Goal: Contribute content: Contribute content

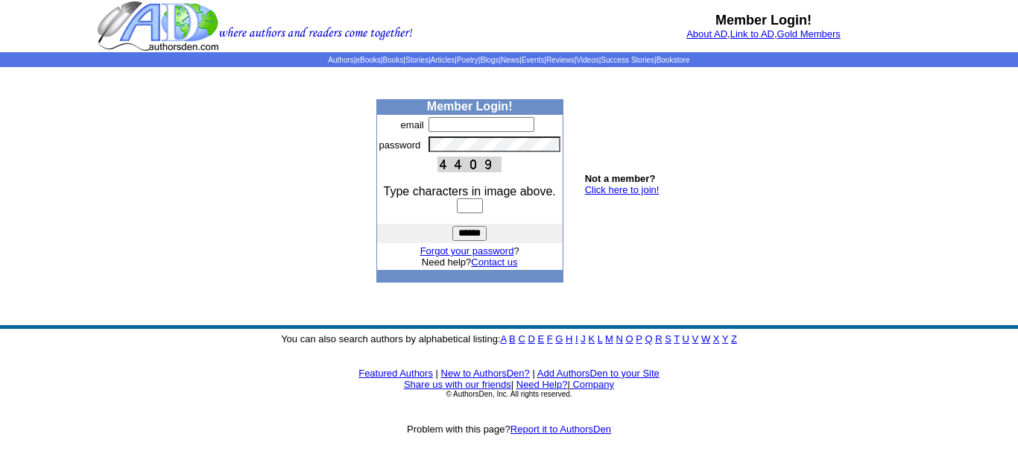
click at [450, 124] on input "text" at bounding box center [481, 124] width 106 height 15
type input "**********"
click at [472, 201] on input "text" at bounding box center [470, 205] width 26 height 15
type input "****"
click at [474, 235] on input "******" at bounding box center [469, 233] width 34 height 15
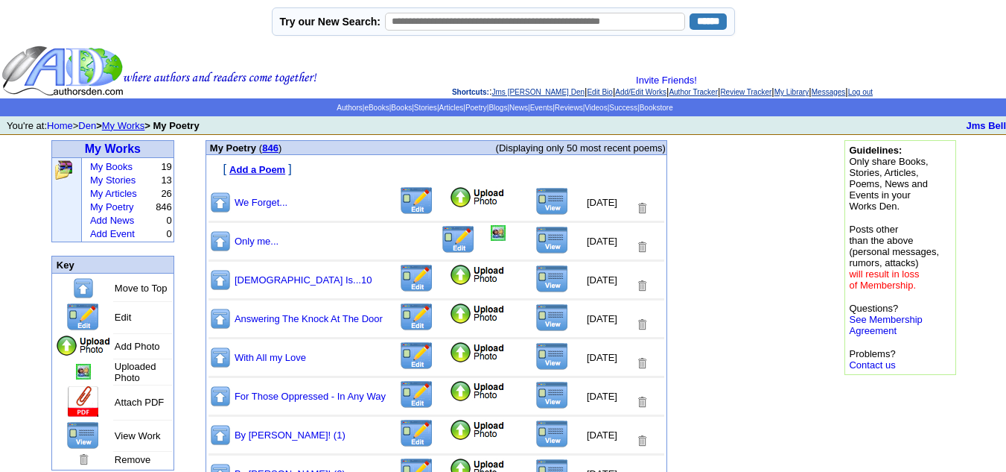
click at [449, 195] on img at bounding box center [477, 197] width 57 height 22
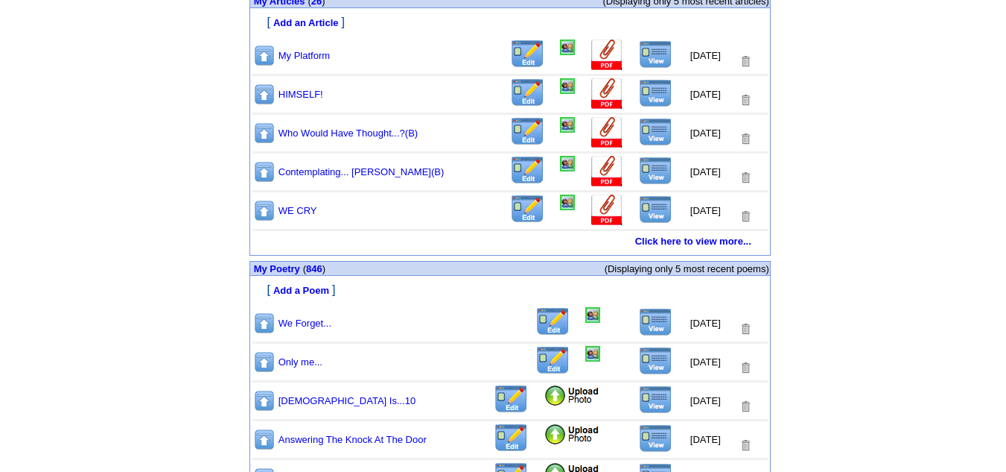
scroll to position [777, 0]
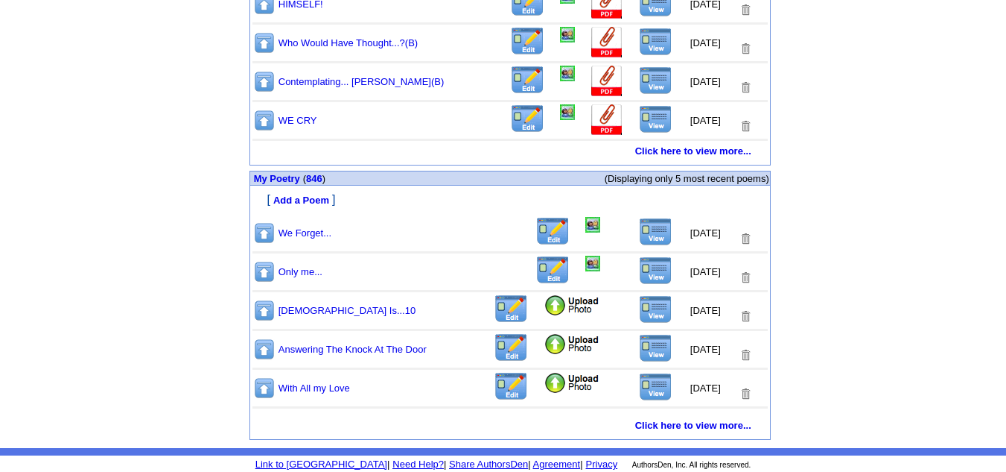
click at [650, 241] on img at bounding box center [656, 232] width 34 height 28
click at [320, 177] on link "846" at bounding box center [314, 178] width 16 height 11
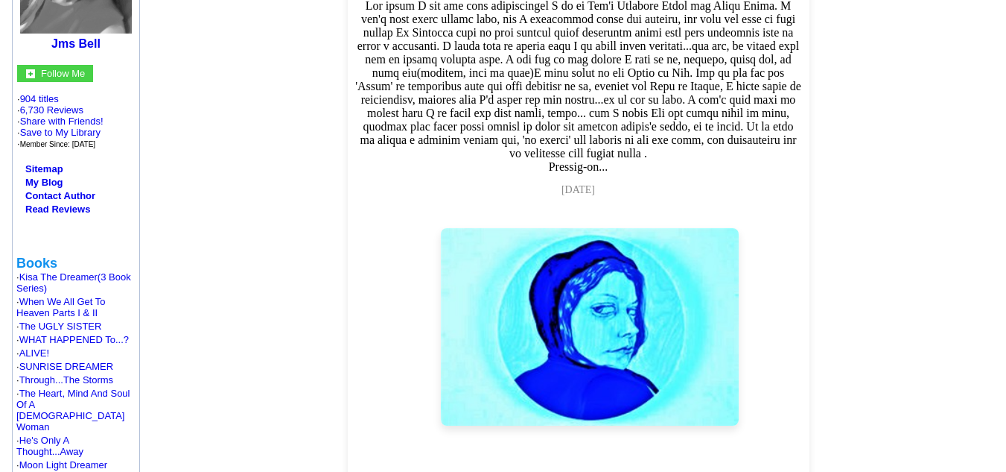
scroll to position [223, 0]
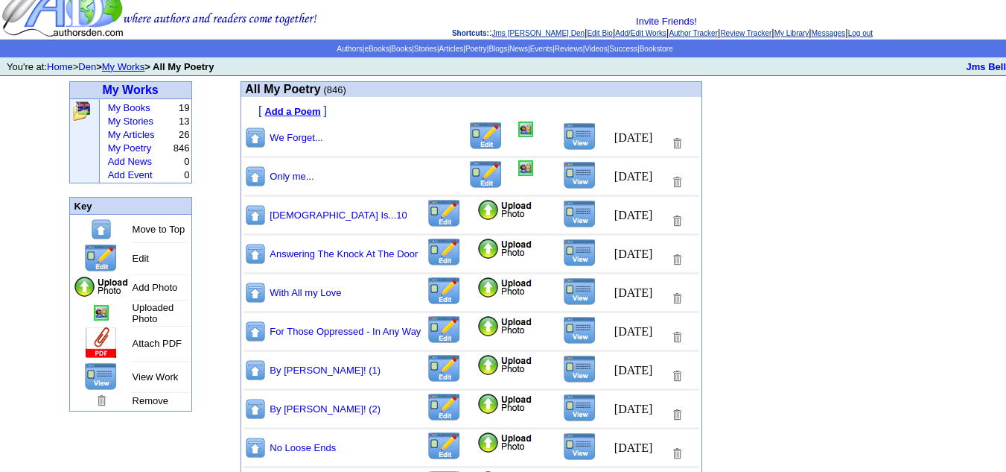
scroll to position [74, 0]
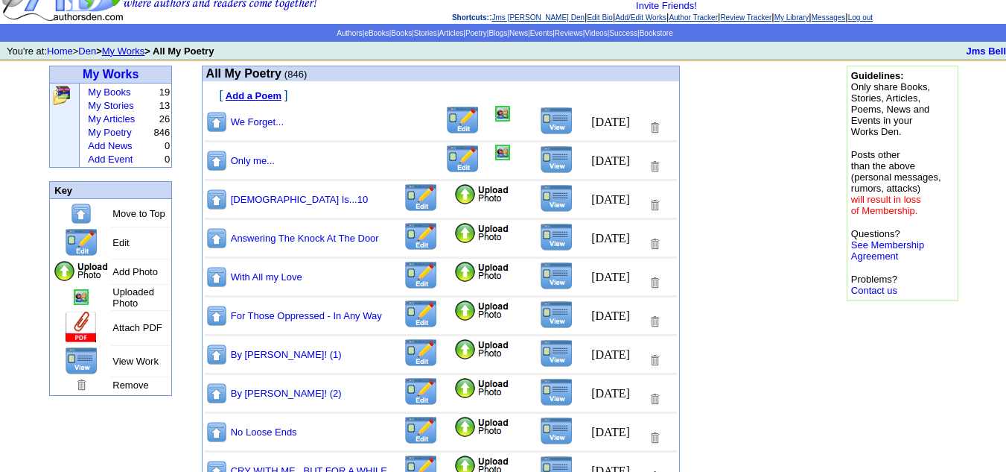
click at [454, 313] on img at bounding box center [482, 310] width 57 height 22
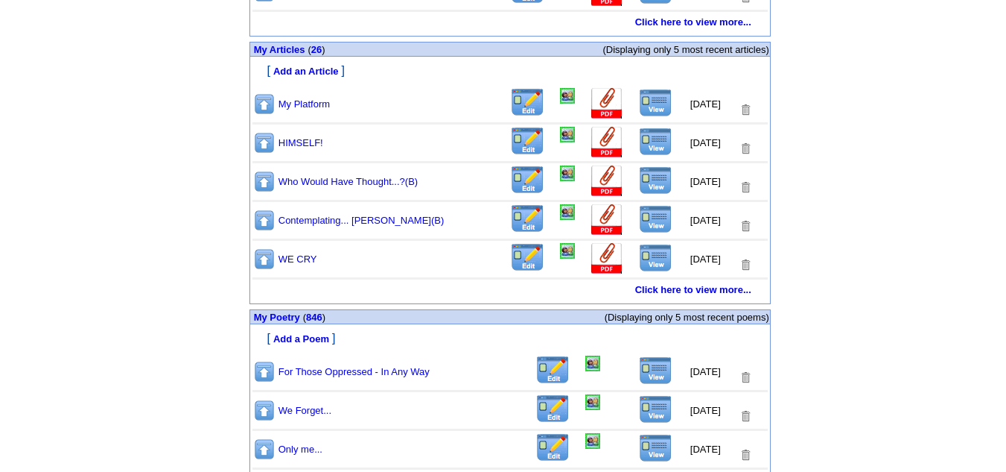
scroll to position [745, 0]
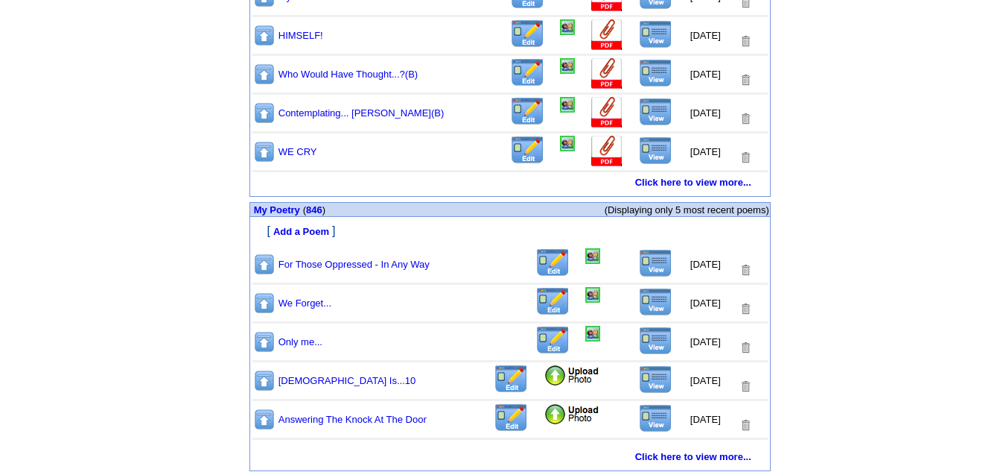
click at [647, 266] on img at bounding box center [656, 263] width 34 height 28
click at [315, 209] on link "846" at bounding box center [314, 209] width 16 height 11
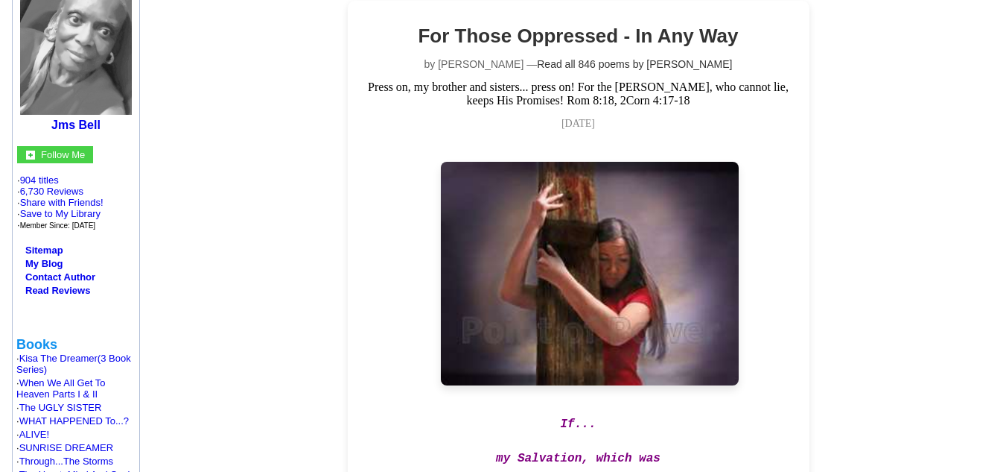
scroll to position [74, 0]
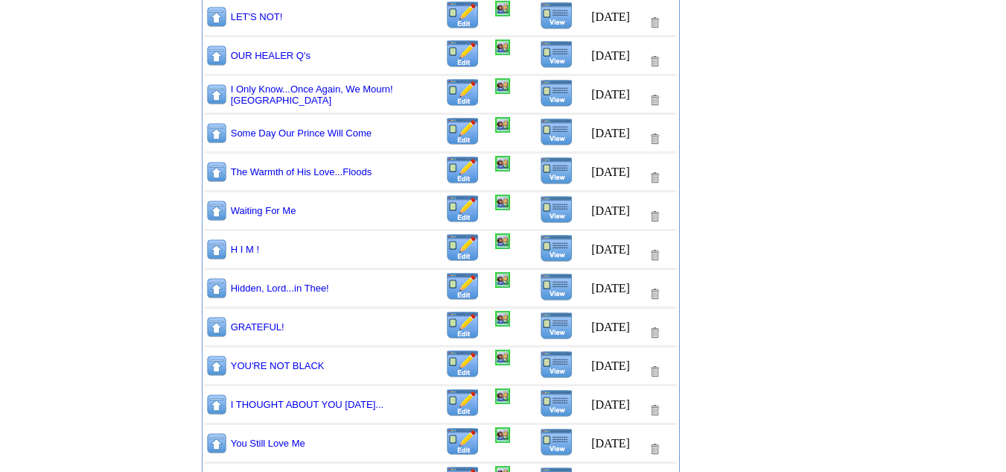
scroll to position [32513, 0]
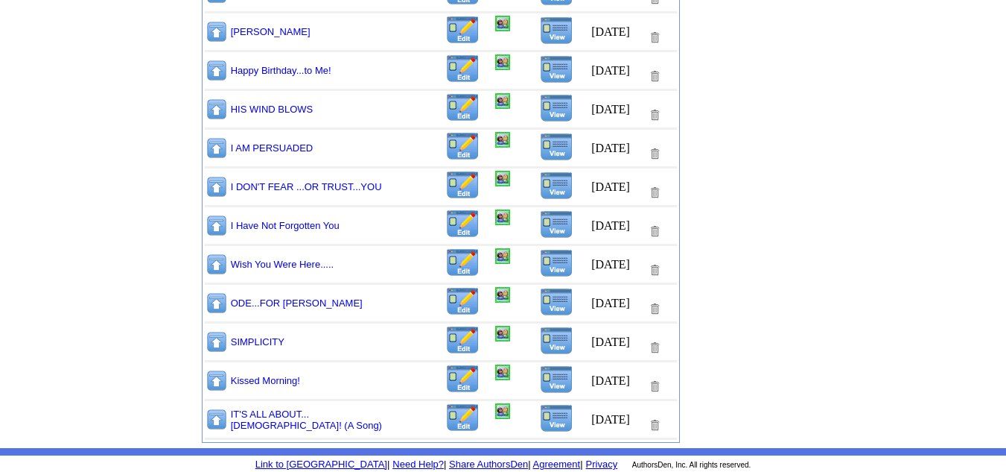
click at [540, 185] on img at bounding box center [557, 185] width 34 height 28
click at [445, 188] on img at bounding box center [462, 185] width 35 height 29
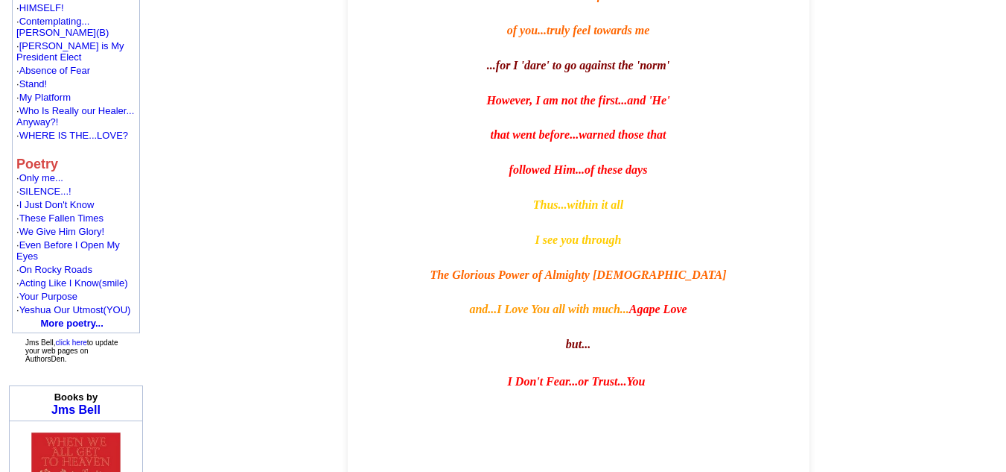
scroll to position [1117, 0]
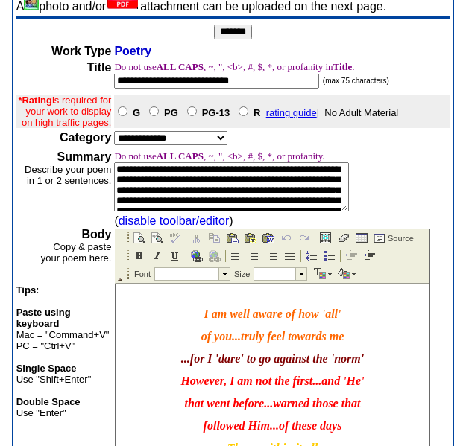
drag, startPoint x: 164, startPoint y: 194, endPoint x: 299, endPoint y: 187, distance: 135.0
click at [299, 187] on textarea at bounding box center [231, 186] width 235 height 49
click at [299, 191] on textarea at bounding box center [231, 186] width 235 height 49
click at [317, 205] on textarea at bounding box center [231, 186] width 235 height 49
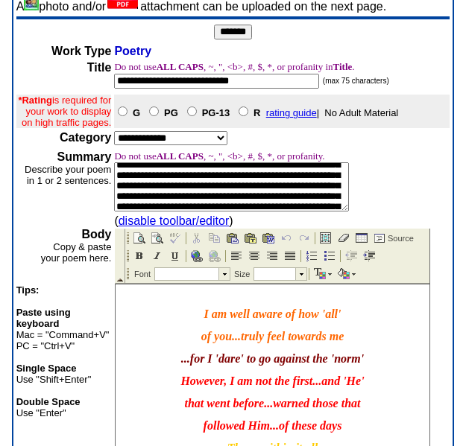
scroll to position [41, 0]
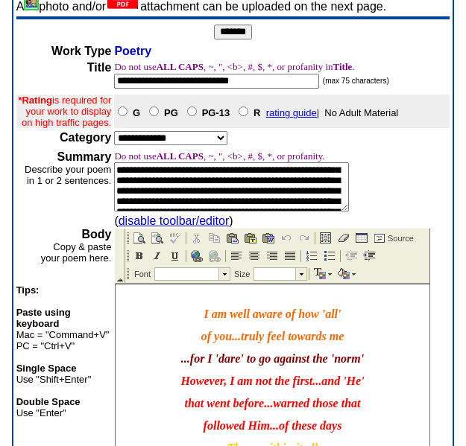
drag, startPoint x: 213, startPoint y: 197, endPoint x: 182, endPoint y: 204, distance: 32.2
click at [182, 204] on textarea at bounding box center [231, 186] width 235 height 49
click at [218, 209] on textarea at bounding box center [231, 186] width 235 height 49
click at [242, 210] on textarea at bounding box center [231, 186] width 235 height 49
click at [250, 212] on textarea at bounding box center [231, 186] width 235 height 49
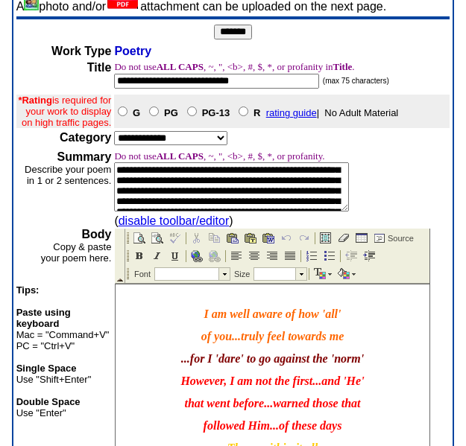
scroll to position [43, 0]
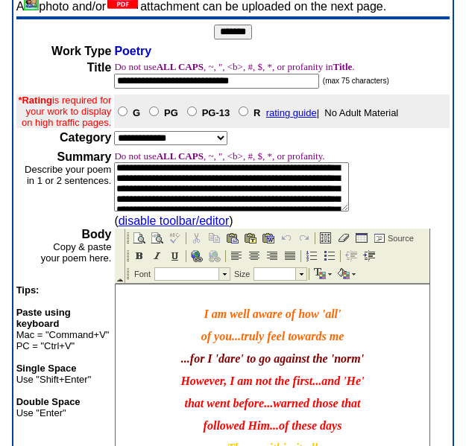
click at [250, 212] on textarea at bounding box center [231, 186] width 235 height 49
click at [284, 191] on textarea at bounding box center [231, 186] width 235 height 49
click at [311, 195] on textarea at bounding box center [231, 186] width 235 height 49
click at [148, 206] on textarea at bounding box center [231, 186] width 235 height 49
click at [165, 206] on textarea at bounding box center [231, 186] width 235 height 49
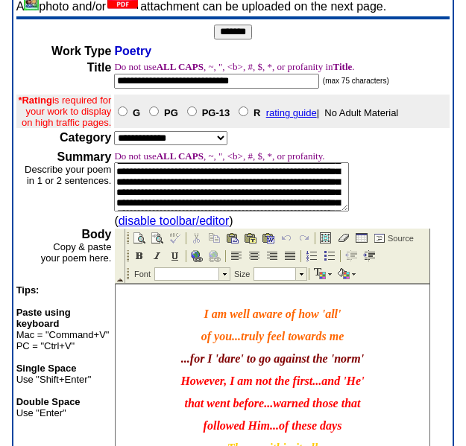
scroll to position [73, 0]
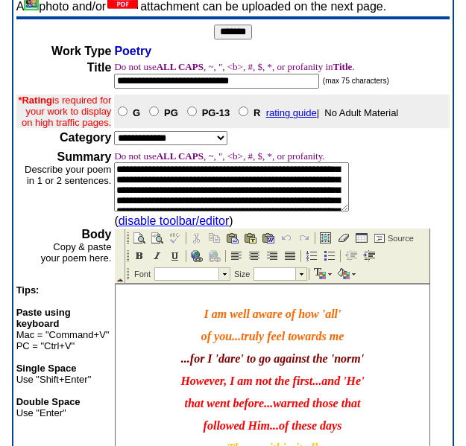
drag, startPoint x: 253, startPoint y: 199, endPoint x: 140, endPoint y: 191, distance: 112.7
click at [140, 191] on textarea at bounding box center [231, 186] width 235 height 49
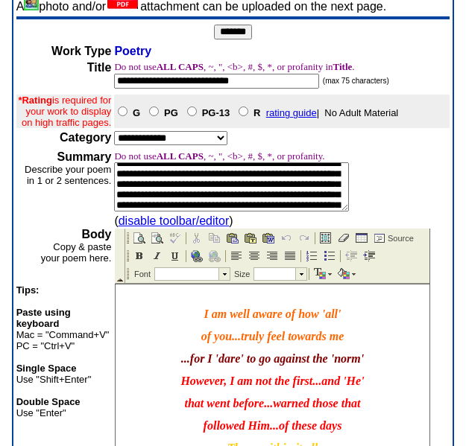
scroll to position [0, 0]
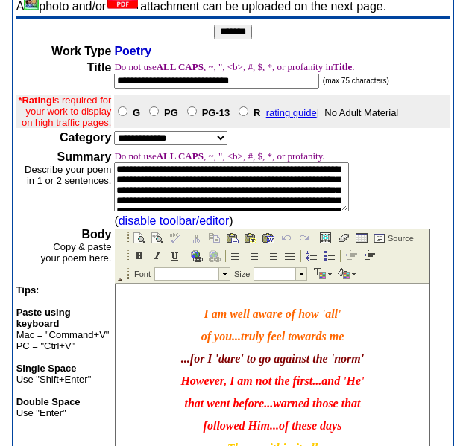
drag, startPoint x: 186, startPoint y: 200, endPoint x: 174, endPoint y: 186, distance: 18.5
click at [174, 186] on textarea at bounding box center [231, 186] width 235 height 49
click at [386, 176] on td "Do not use ALL CAPS , ~, ", <b>, #, $, *, or profanity." at bounding box center [281, 180] width 335 height 61
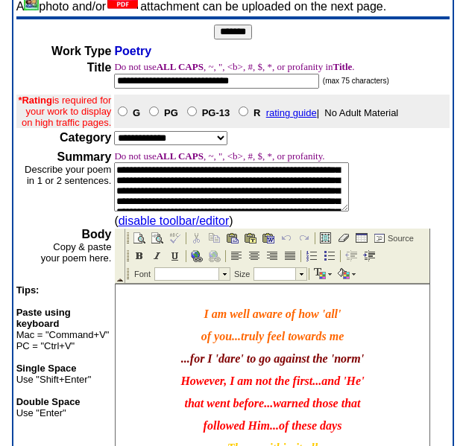
scroll to position [60, 0]
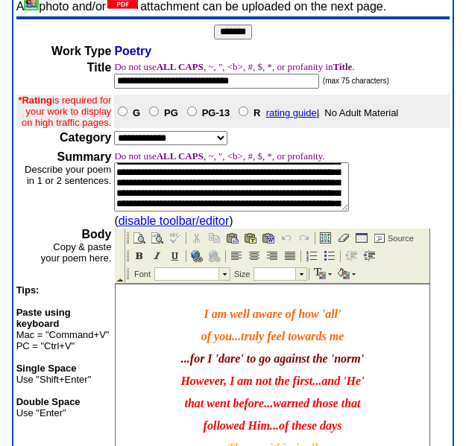
click at [142, 200] on textarea at bounding box center [231, 186] width 235 height 49
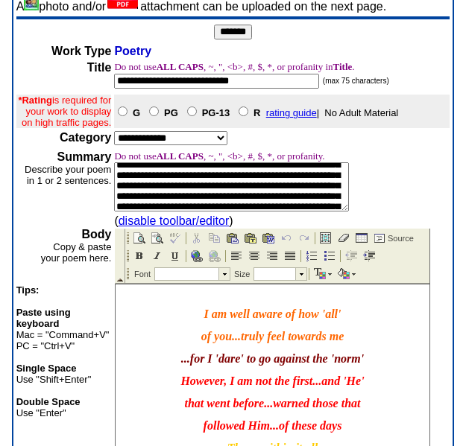
scroll to position [119, 0]
type textarea "**********"
click at [222, 145] on select "**********" at bounding box center [170, 138] width 113 height 14
select select "**"
click at [114, 143] on select "**********" at bounding box center [170, 138] width 113 height 14
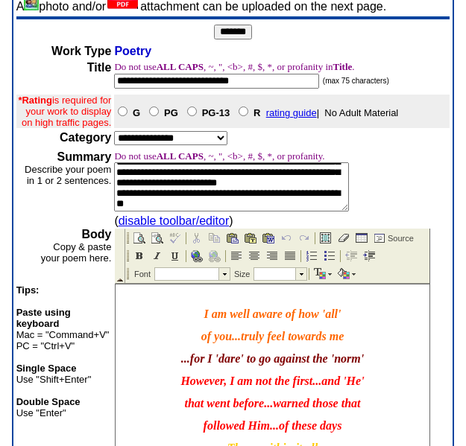
scroll to position [380, 0]
drag, startPoint x: 115, startPoint y: 183, endPoint x: 318, endPoint y: 213, distance: 204.8
click at [318, 212] on textarea at bounding box center [231, 186] width 235 height 49
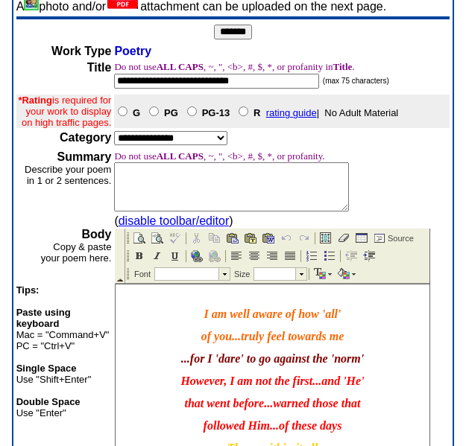
scroll to position [0, 0]
click at [253, 212] on textarea at bounding box center [231, 186] width 235 height 49
click at [115, 183] on textarea at bounding box center [231, 186] width 235 height 49
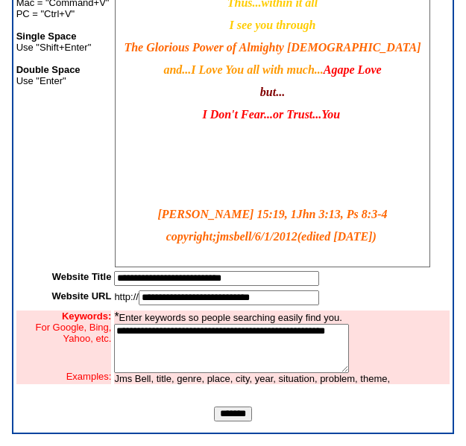
scroll to position [405, 0]
type textarea "**********"
drag, startPoint x: 368, startPoint y: 238, endPoint x: 293, endPoint y: 238, distance: 75.2
click at [293, 238] on span "copyright;jmsbell/6/1/2012(edited [DATE])" at bounding box center [271, 236] width 210 height 13
click at [342, 120] on p "I Don't Fear...or Trust...You" at bounding box center [272, 114] width 306 height 13
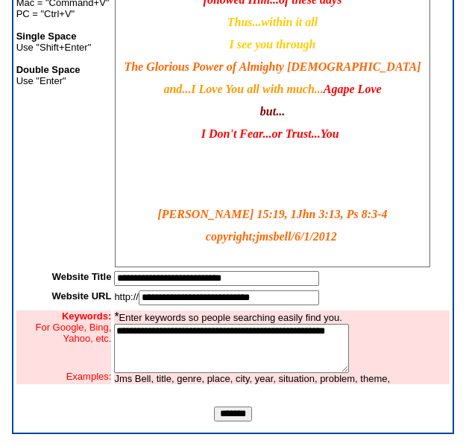
scroll to position [94, 0]
click at [267, 110] on span "but..." at bounding box center [272, 111] width 25 height 13
click at [288, 110] on p "but..." at bounding box center [272, 111] width 306 height 13
click at [287, 110] on p "but..." at bounding box center [272, 111] width 306 height 13
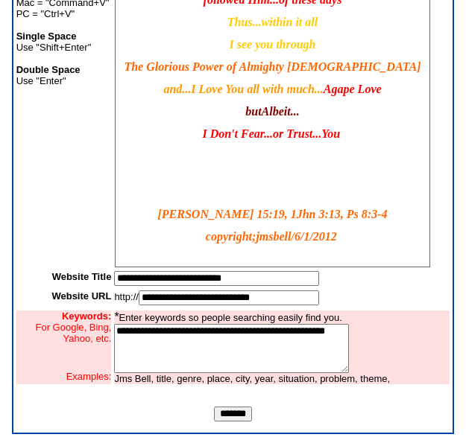
click at [256, 111] on span "butAlbeit..." at bounding box center [272, 111] width 54 height 13
click at [254, 111] on span "Albeit..." at bounding box center [272, 111] width 38 height 13
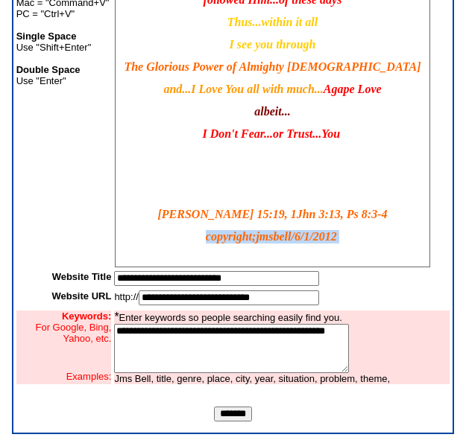
drag, startPoint x: 197, startPoint y: 239, endPoint x: 364, endPoint y: 235, distance: 166.2
click at [364, 235] on p "copyright;jmsbell/6/1/2012" at bounding box center [272, 236] width 306 height 13
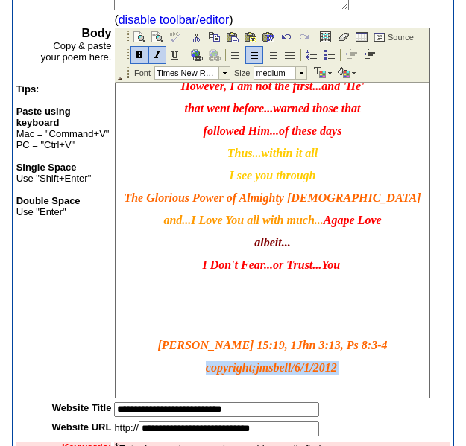
scroll to position [254, 0]
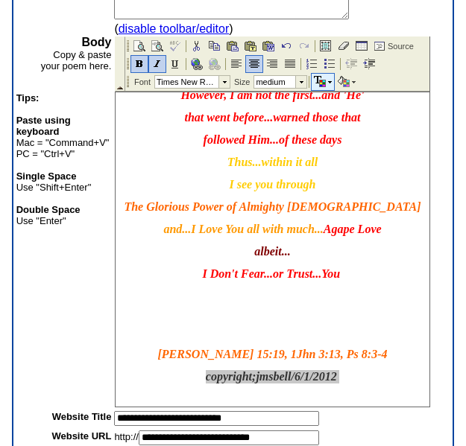
click at [328, 83] on td at bounding box center [330, 82] width 4 height 16
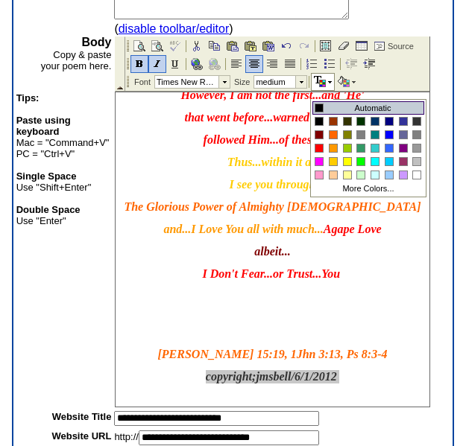
click at [316, 105] on div at bounding box center [318, 107] width 7 height 7
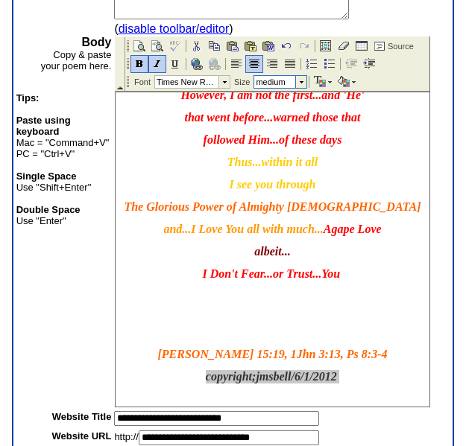
click at [302, 80] on td at bounding box center [300, 82] width 11 height 12
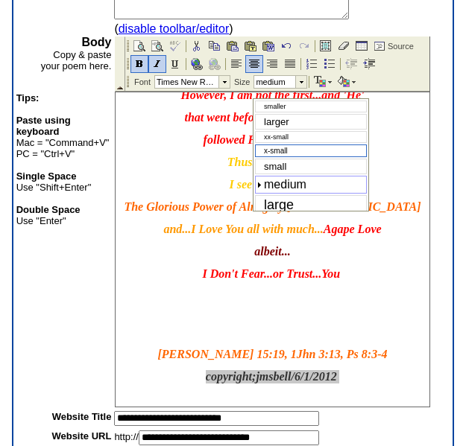
click at [281, 148] on span "x-small" at bounding box center [276, 151] width 24 height 8
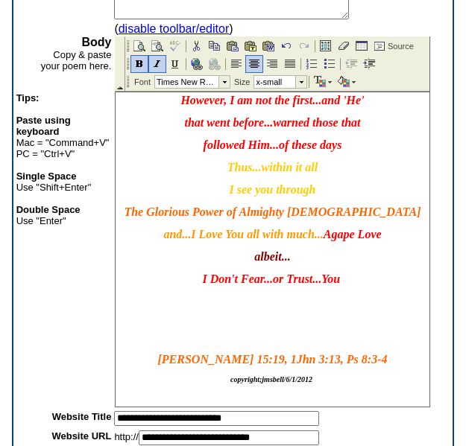
scroll to position [89, 0]
click at [348, 323] on body "I am well aware of how 'all' of you ...truly feel towards me ...for I 'dare' to…" at bounding box center [272, 205] width 314 height 403
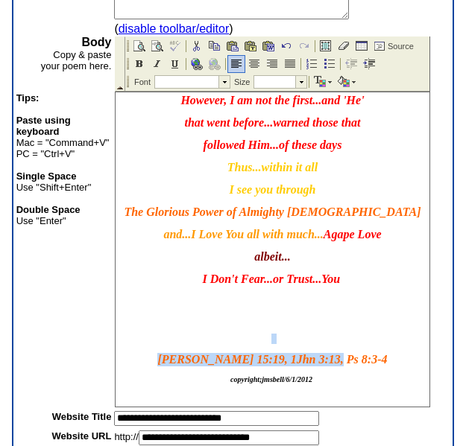
drag, startPoint x: 348, startPoint y: 358, endPoint x: 238, endPoint y: 320, distance: 116.9
click at [186, 338] on body "I am well aware of how 'all' of you ...truly feel towards me ...for I 'dare' to…" at bounding box center [272, 205] width 314 height 403
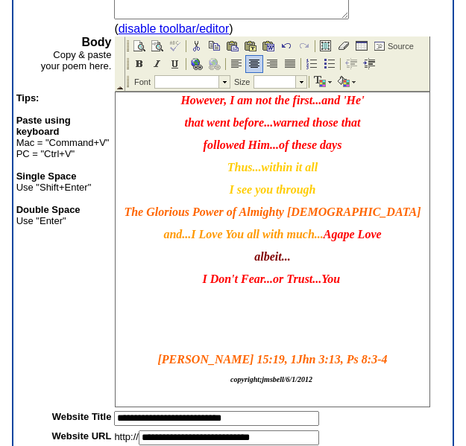
click at [270, 302] on p at bounding box center [272, 300] width 306 height 10
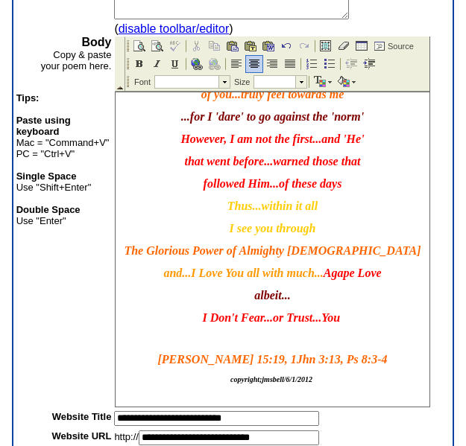
scroll to position [50, 0]
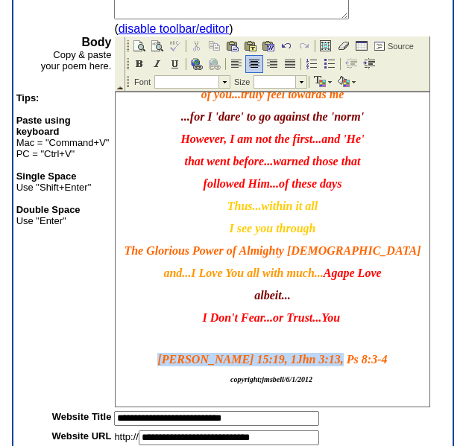
drag, startPoint x: 189, startPoint y: 358, endPoint x: 397, endPoint y: 361, distance: 207.9
click at [397, 361] on p "[PERSON_NAME] 15:19, 1Jhn 3:13, Ps 8:3-4" at bounding box center [272, 359] width 306 height 13
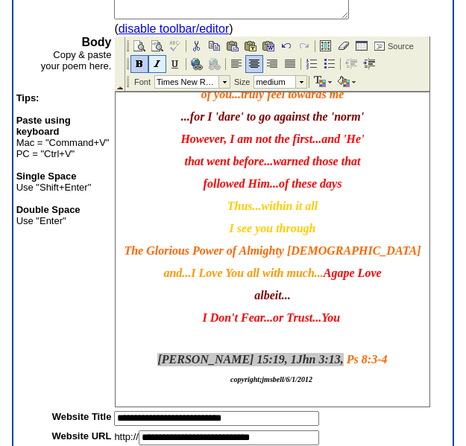
click at [153, 60] on img at bounding box center [157, 64] width 12 height 12
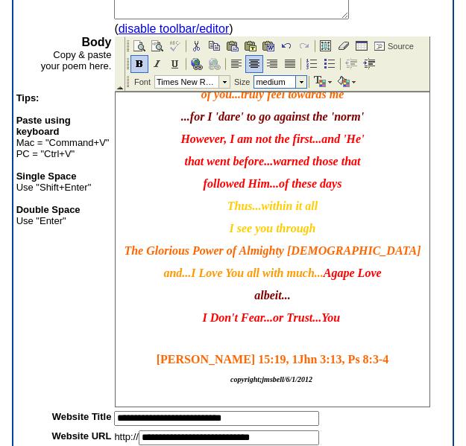
click at [300, 80] on td at bounding box center [300, 82] width 11 height 12
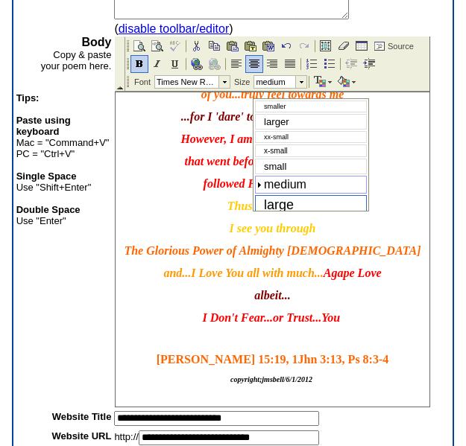
click at [282, 203] on span "large" at bounding box center [279, 204] width 30 height 15
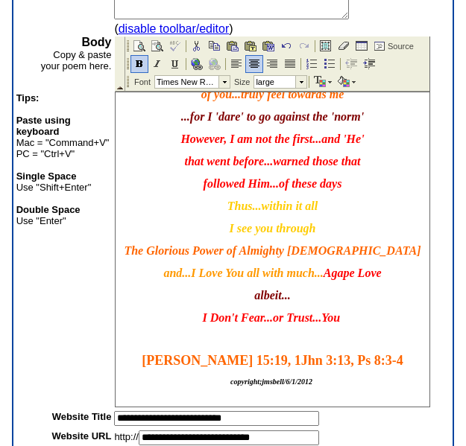
click at [378, 311] on body "I am well aware of how 'all' of you ...truly feel towards me ...for I 'dare' to…" at bounding box center [272, 225] width 314 height 367
click at [361, 362] on p "[PERSON_NAME] 15:19, 1Jhn 3:13, Ps 8:3-4" at bounding box center [272, 361] width 306 height 16
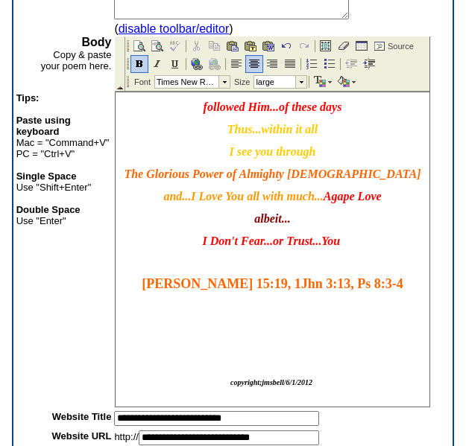
scroll to position [130, 0]
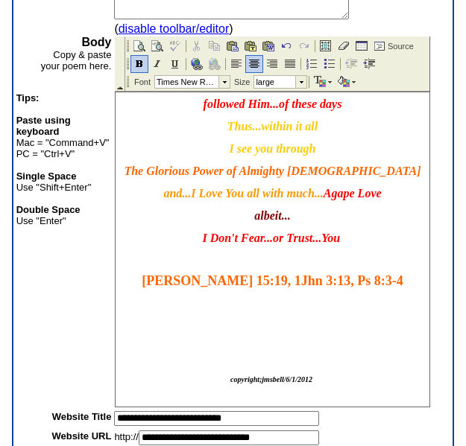
click at [258, 396] on body "I am well aware of how 'all' of you ...truly feel towards me ...for I 'dare' to…" at bounding box center [272, 185] width 314 height 444
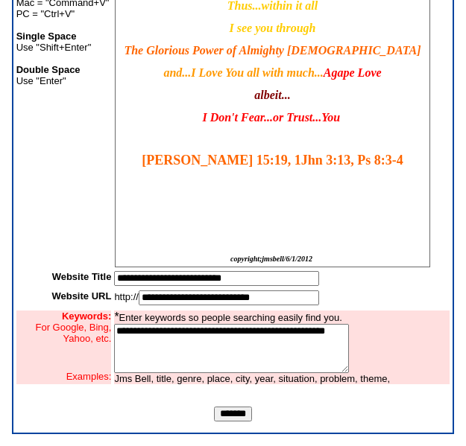
scroll to position [405, 0]
drag, startPoint x: 361, startPoint y: 173, endPoint x: 114, endPoint y: 260, distance: 261.5
click at [136, 279] on input "text" at bounding box center [216, 278] width 205 height 15
click at [135, 279] on input "text" at bounding box center [216, 278] width 205 height 15
click at [118, 279] on input "text" at bounding box center [216, 278] width 205 height 15
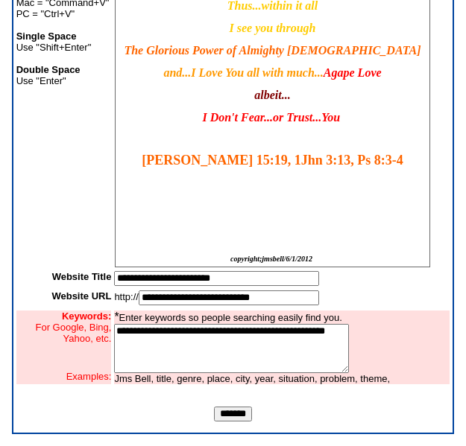
type input "**********"
click at [168, 334] on textarea "**********" at bounding box center [231, 348] width 235 height 49
click at [236, 340] on textarea "**********" at bounding box center [231, 348] width 235 height 49
click at [285, 369] on textarea "**********" at bounding box center [231, 348] width 235 height 49
click at [217, 342] on textarea "**********" at bounding box center [231, 348] width 235 height 49
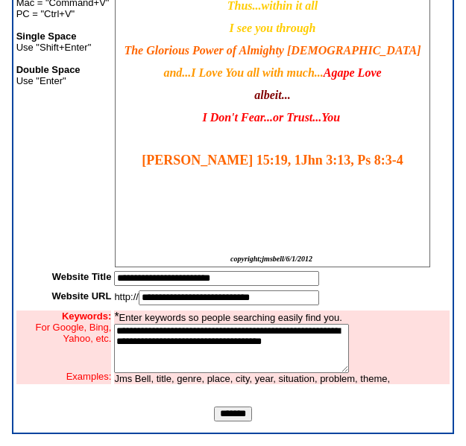
click at [222, 340] on textarea "**********" at bounding box center [231, 348] width 235 height 49
click at [218, 368] on textarea "**********" at bounding box center [231, 348] width 235 height 49
click at [204, 343] on textarea "**********" at bounding box center [231, 348] width 235 height 49
click at [253, 361] on textarea "**********" at bounding box center [231, 348] width 235 height 49
click at [209, 343] on textarea "**********" at bounding box center [231, 348] width 235 height 49
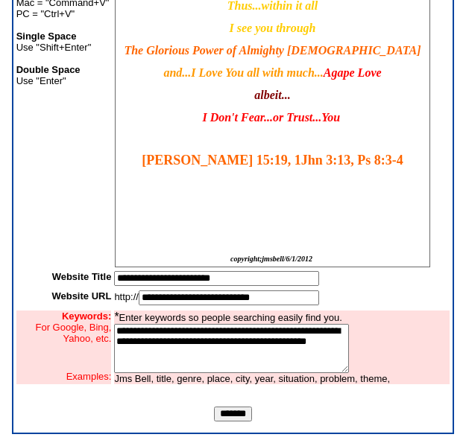
click at [293, 345] on textarea "**********" at bounding box center [231, 348] width 235 height 49
click at [191, 354] on textarea "**********" at bounding box center [231, 348] width 235 height 49
click at [183, 355] on textarea "**********" at bounding box center [231, 348] width 235 height 49
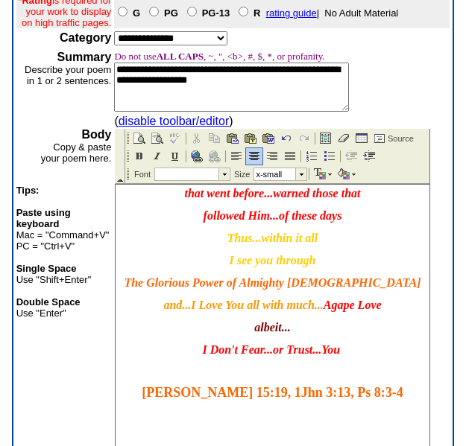
scroll to position [121, 0]
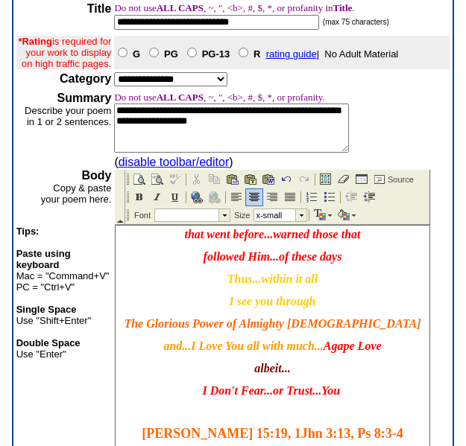
type textarea "**********"
click at [305, 347] on span "and...I Love You all with much..." at bounding box center [242, 346] width 159 height 13
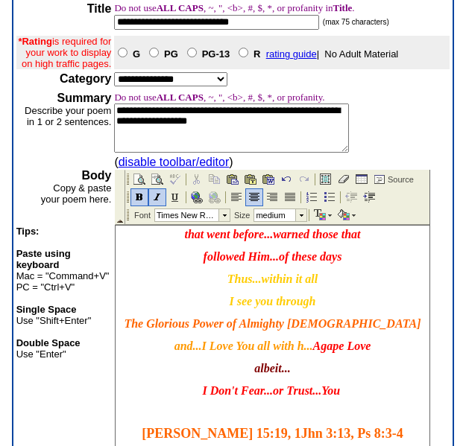
click at [299, 346] on span "and...I Love You all with h..." at bounding box center [243, 346] width 139 height 13
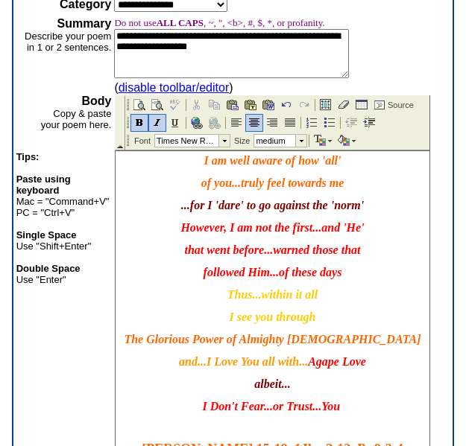
scroll to position [0, 0]
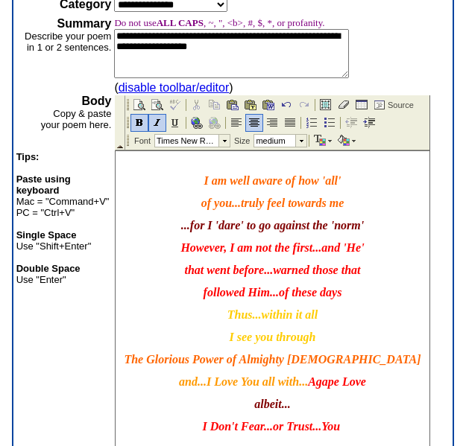
click at [335, 177] on p "I am well aware of how 'all'" at bounding box center [272, 180] width 306 height 13
click at [193, 205] on p "of you ...truly feel towards me" at bounding box center [272, 203] width 306 height 13
click at [321, 182] on span "I am well aware of how" at bounding box center [272, 180] width 115 height 13
click at [186, 222] on span "...for I 'dare' to go against the 'norm'" at bounding box center [272, 225] width 183 height 13
click at [190, 226] on span "...for I 'dare' to go against the 'norm'" at bounding box center [272, 225] width 183 height 13
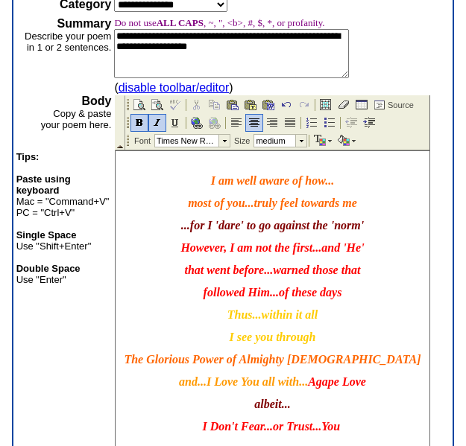
click at [184, 225] on span "...for I 'dare' to go against the 'norm'" at bounding box center [272, 225] width 183 height 13
click at [357, 244] on span "However, I am not the first...and 'He'" at bounding box center [271, 247] width 183 height 13
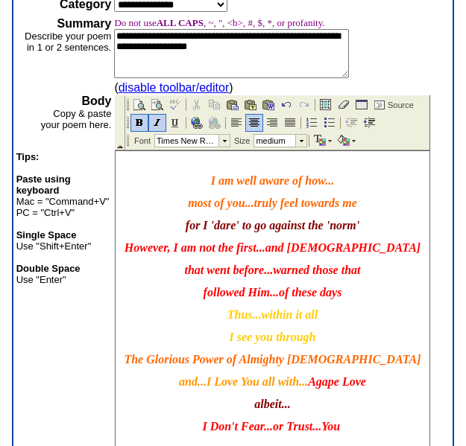
click at [221, 268] on span "that went before...warned those that" at bounding box center [272, 270] width 176 height 13
click at [258, 270] on span "who goes before...warned those that" at bounding box center [272, 270] width 176 height 13
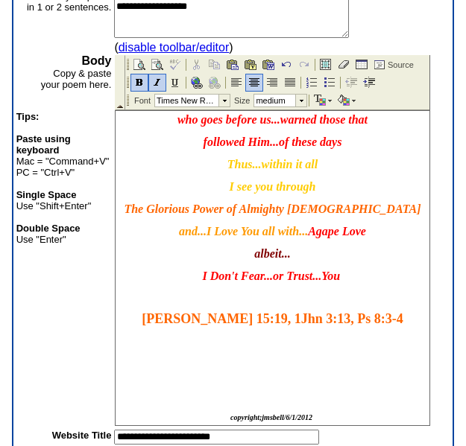
scroll to position [270, 0]
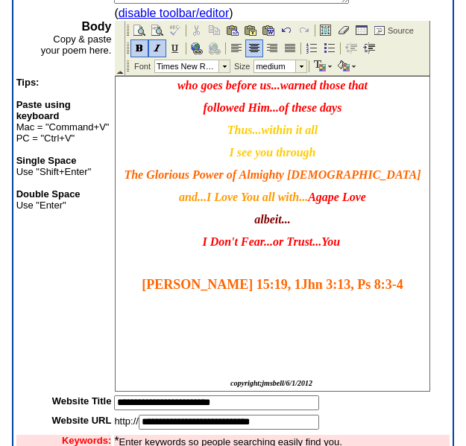
click at [357, 285] on p "[PERSON_NAME] 15:19, 1Jhn 3:13, Ps 8:3-4" at bounding box center [272, 285] width 306 height 16
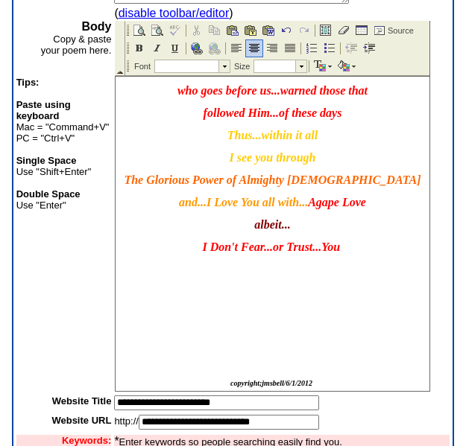
scroll to position [110, 0]
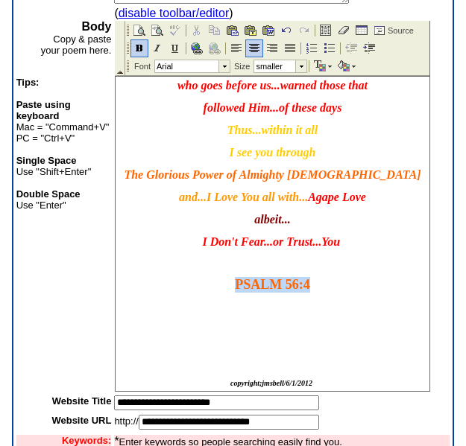
drag, startPoint x: 228, startPoint y: 284, endPoint x: 306, endPoint y: 286, distance: 78.3
click at [306, 286] on p "PSALM 56:4" at bounding box center [272, 285] width 306 height 16
click at [329, 64] on td at bounding box center [330, 66] width 4 height 16
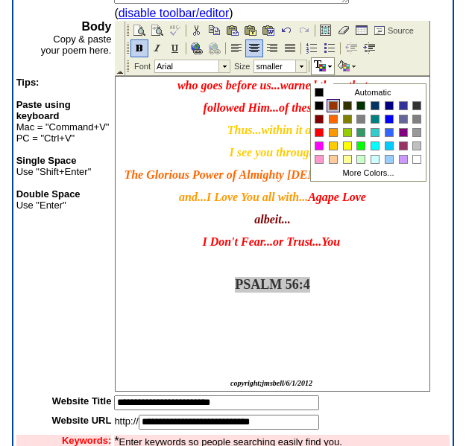
drag, startPoint x: 329, startPoint y: 103, endPoint x: 530, endPoint y: 173, distance: 213.0
click at [329, 103] on div at bounding box center [332, 105] width 7 height 7
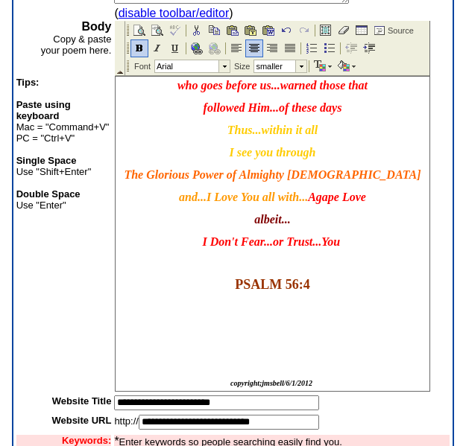
drag, startPoint x: 328, startPoint y: 312, endPoint x: 329, endPoint y: 303, distance: 9.1
click at [328, 305] on body "I am well aware of how... most of you ...truly feel towards me for I 'dare' to …" at bounding box center [272, 178] width 314 height 425
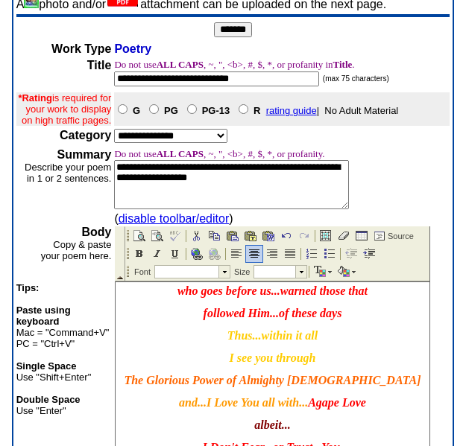
scroll to position [60, 0]
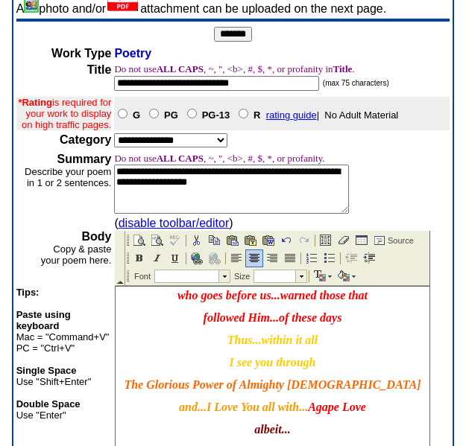
click at [236, 32] on input "*******" at bounding box center [233, 34] width 38 height 15
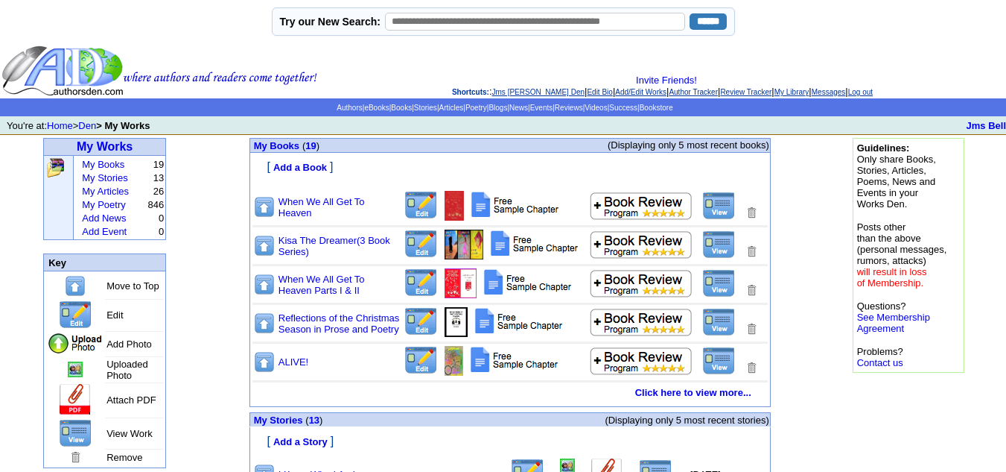
scroll to position [779, 0]
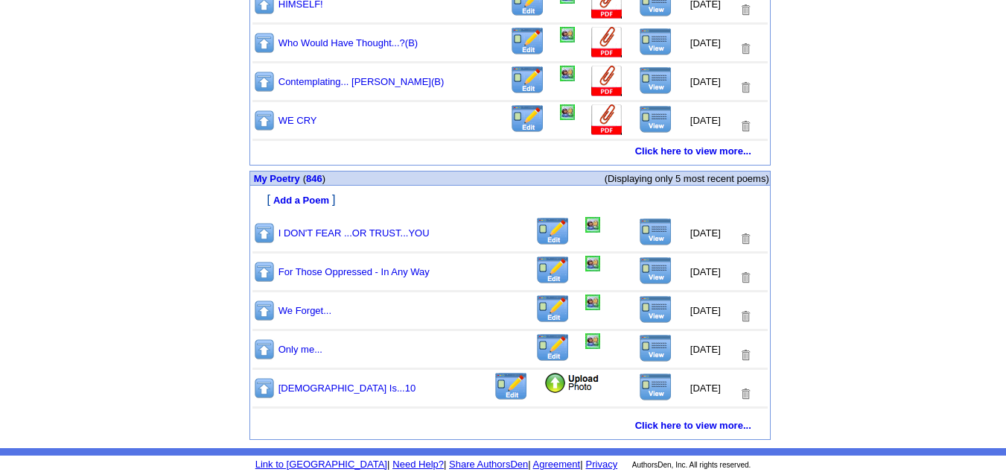
click at [644, 238] on img at bounding box center [656, 232] width 34 height 28
click at [586, 225] on img at bounding box center [593, 225] width 15 height 16
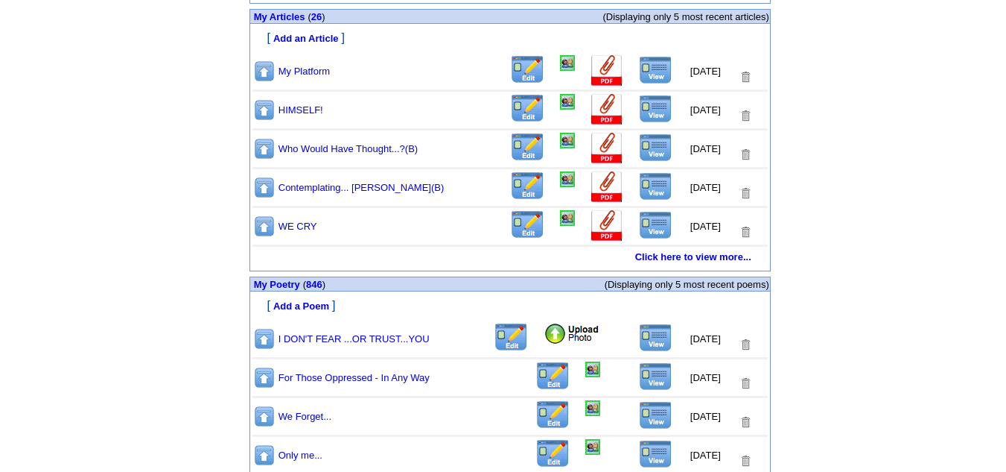
scroll to position [779, 0]
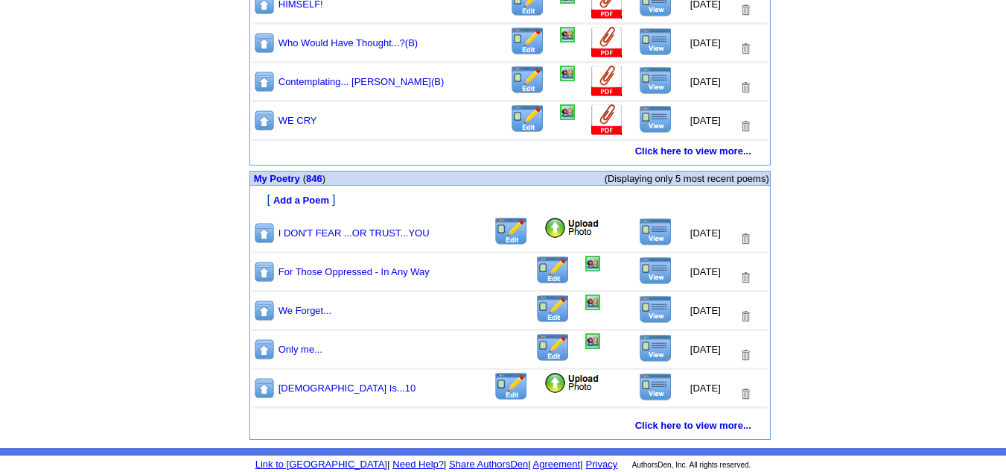
click at [545, 229] on img at bounding box center [572, 228] width 57 height 22
